Goal: Transaction & Acquisition: Purchase product/service

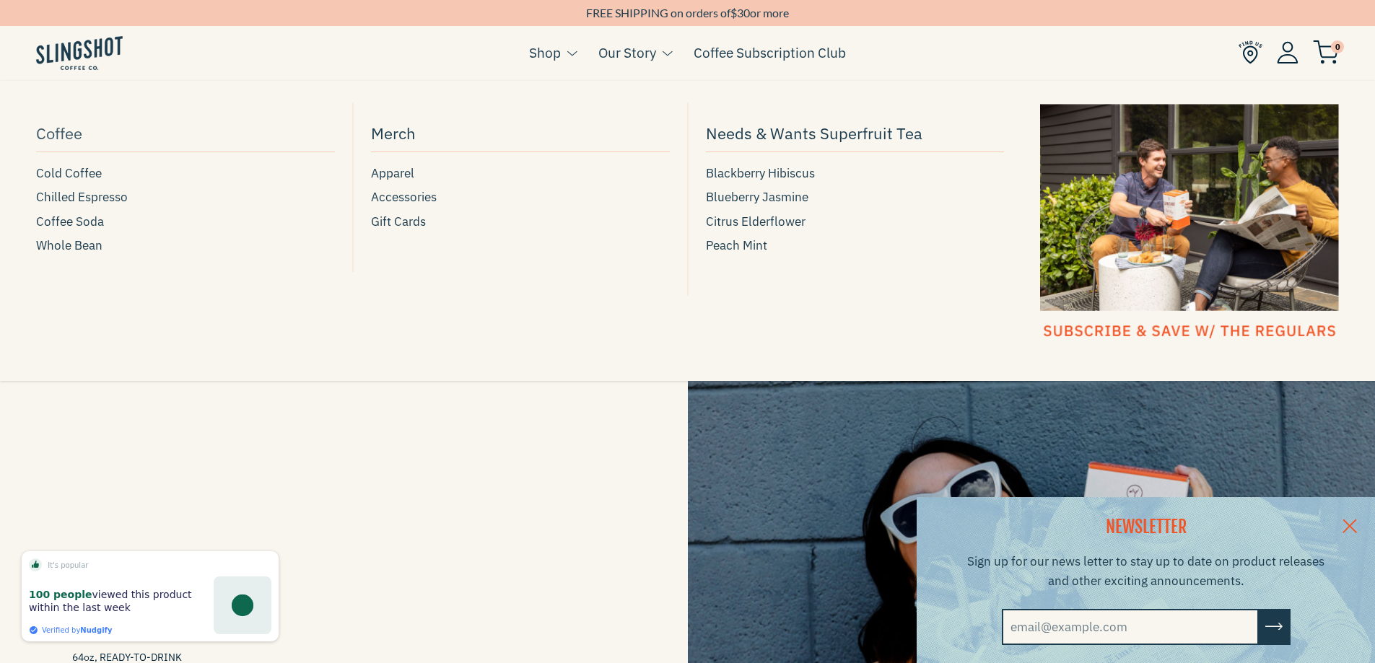
click at [71, 130] on span "Coffee" at bounding box center [59, 133] width 46 height 25
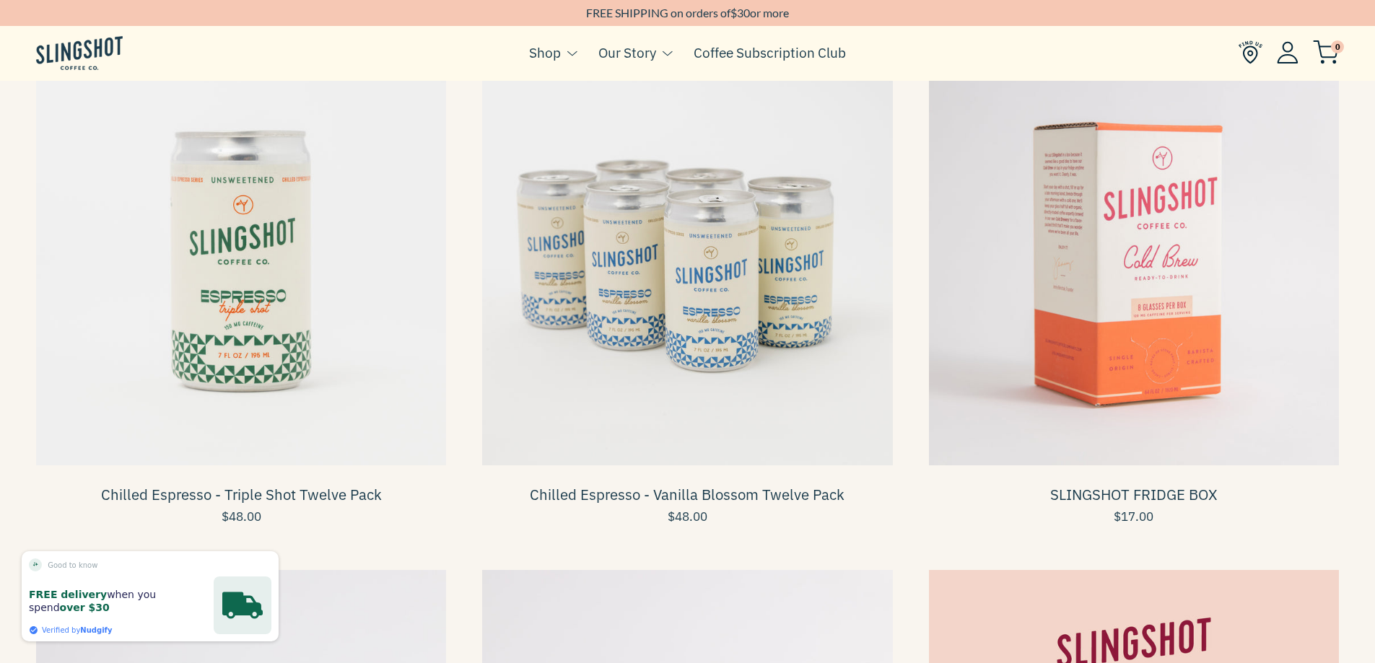
scroll to position [577, 0]
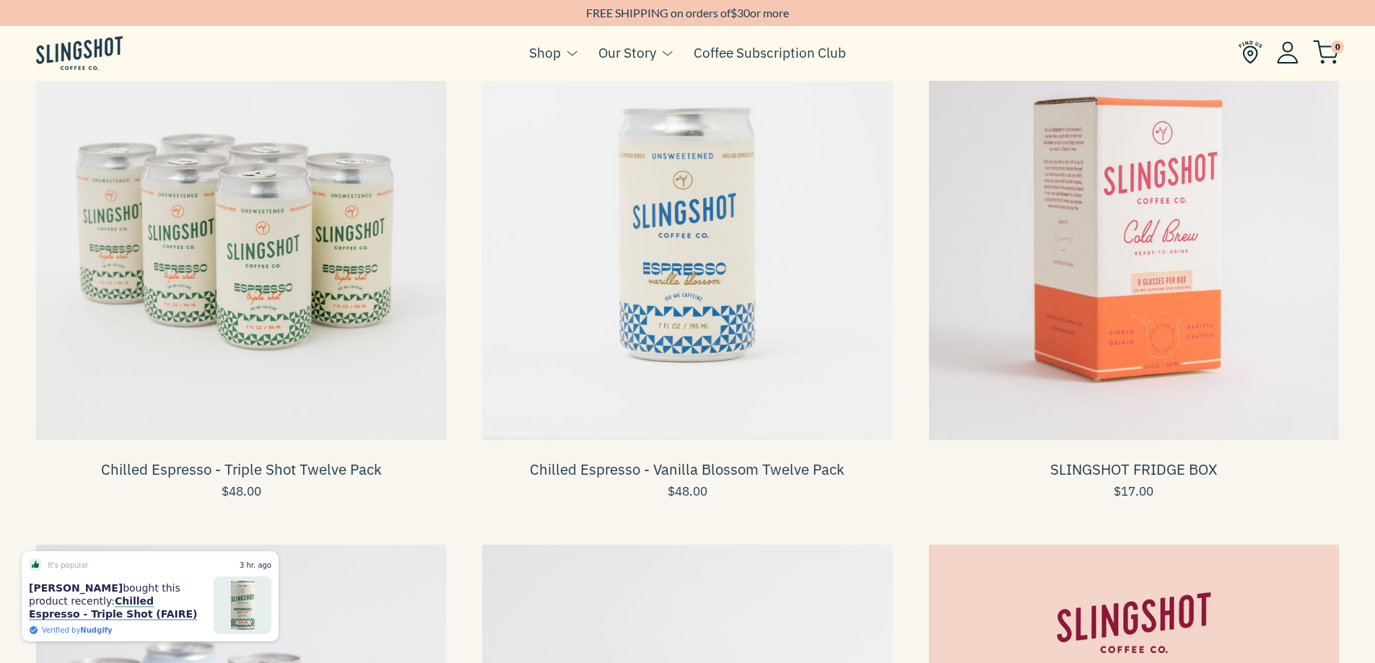
click at [455, 481] on div "Chilled Espresso - Triple Shot Twelve Pack $48.00" at bounding box center [241, 269] width 446 height 515
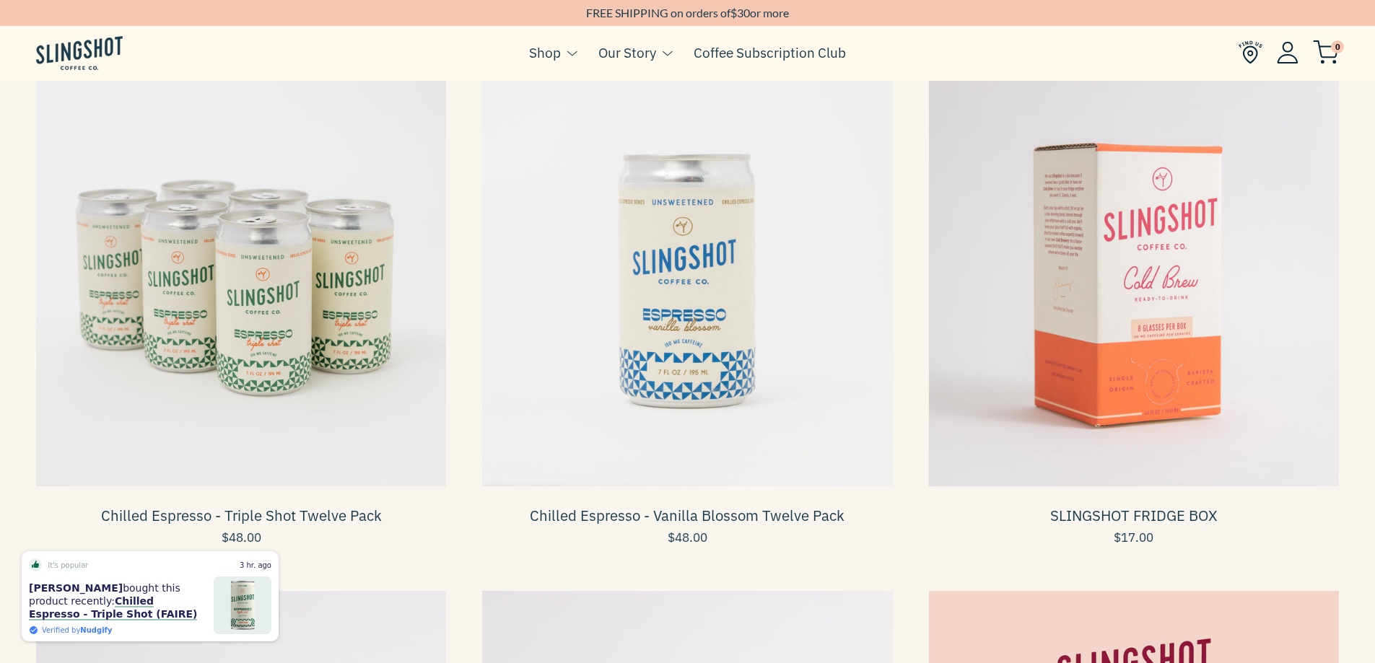
scroll to position [505, 0]
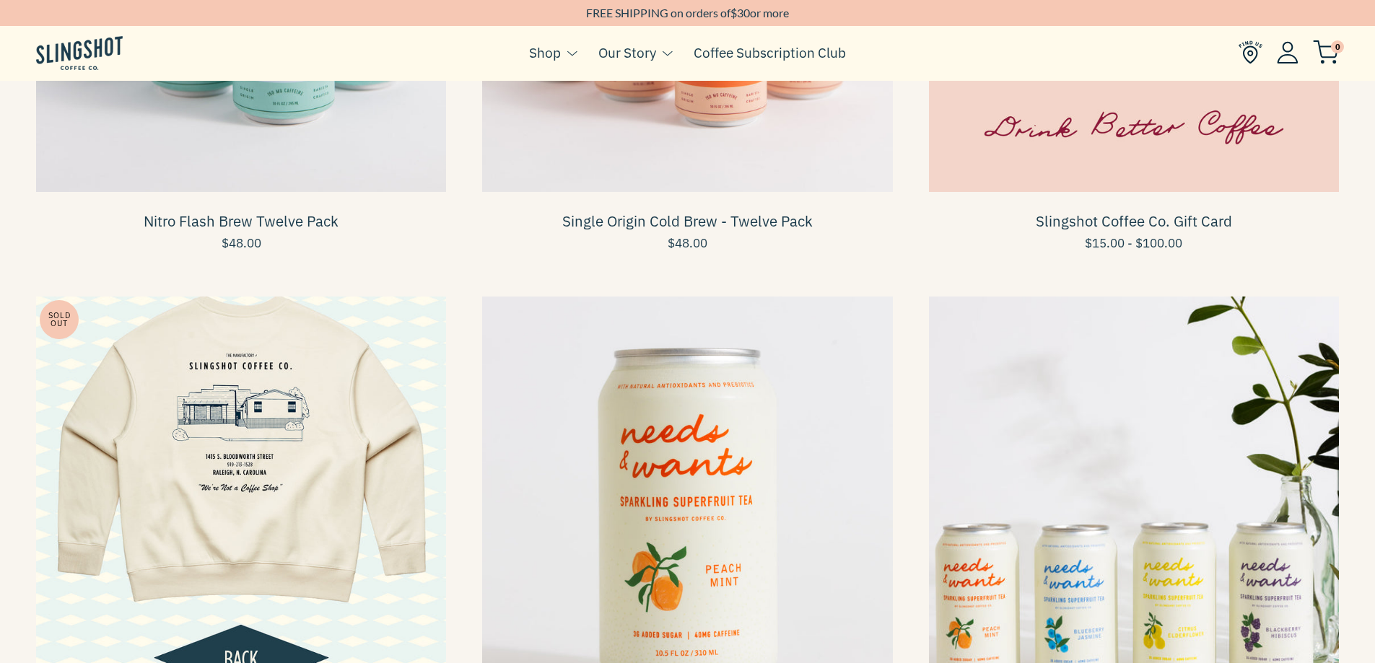
scroll to position [1516, 0]
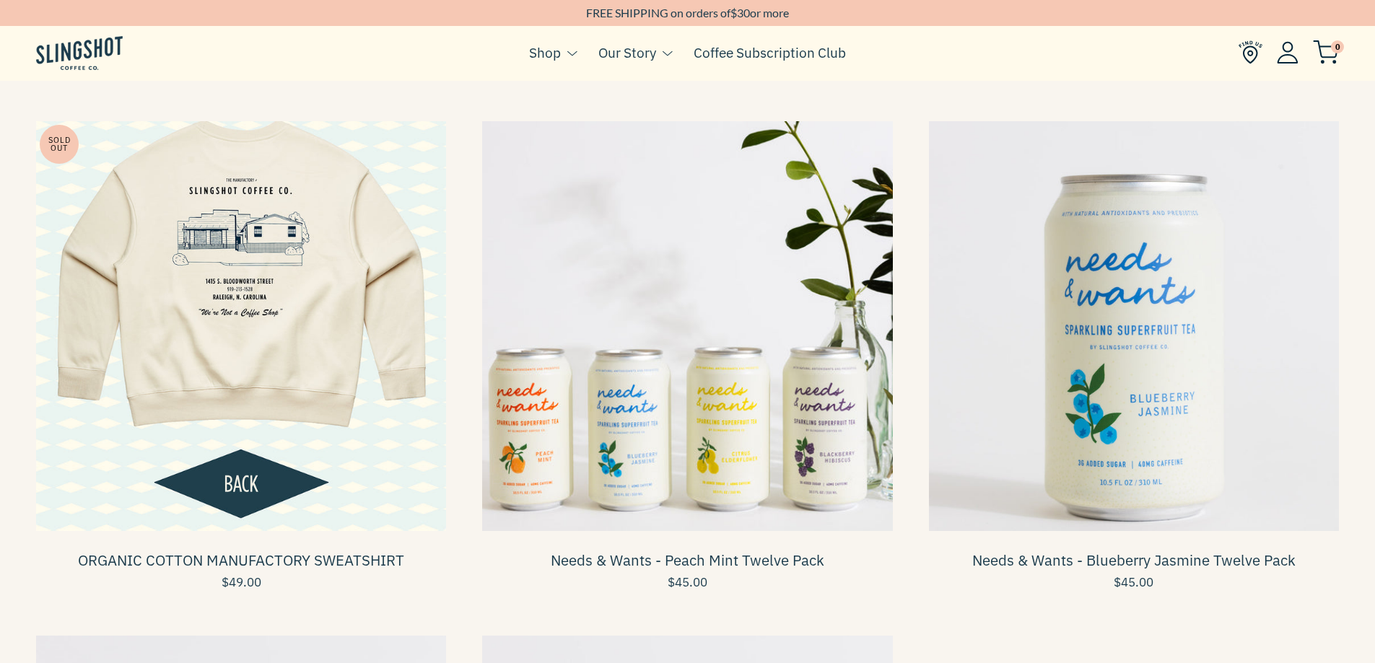
click at [906, 250] on div "Needs & Wants - Peach Mint Twelve Pack $45.00" at bounding box center [687, 360] width 446 height 515
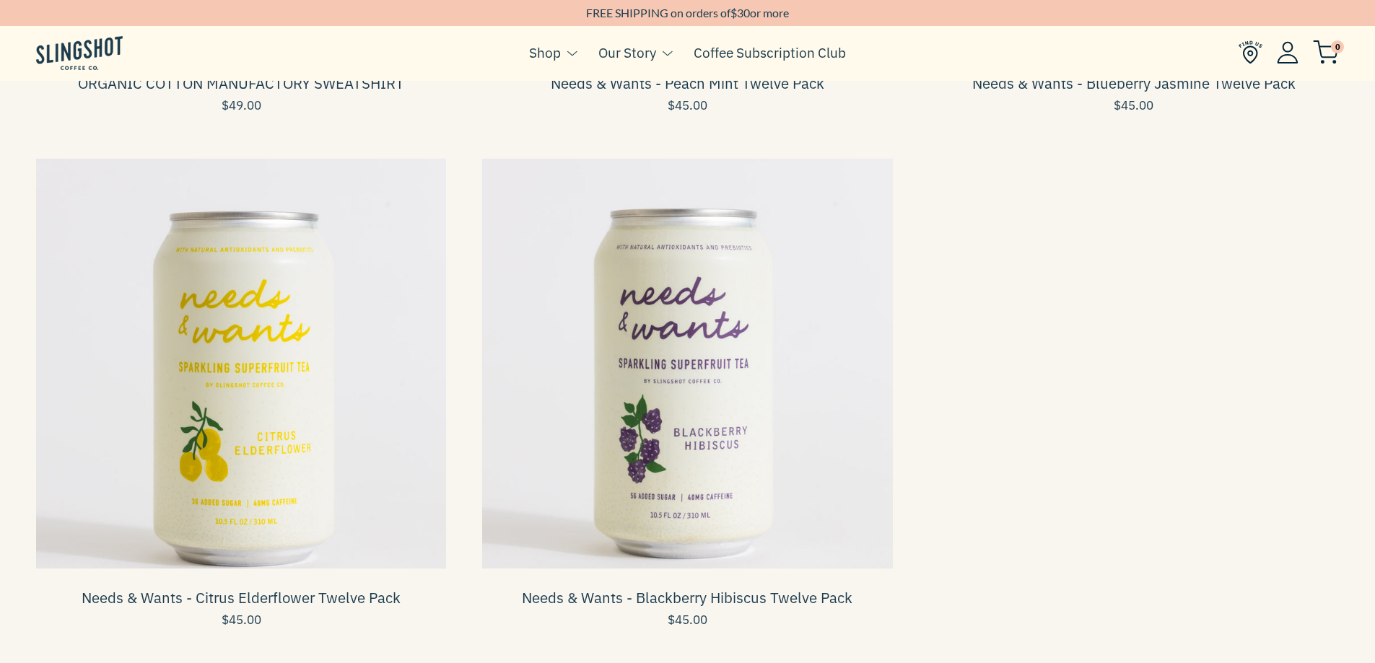
scroll to position [2021, 0]
